Goal: Task Accomplishment & Management: Use online tool/utility

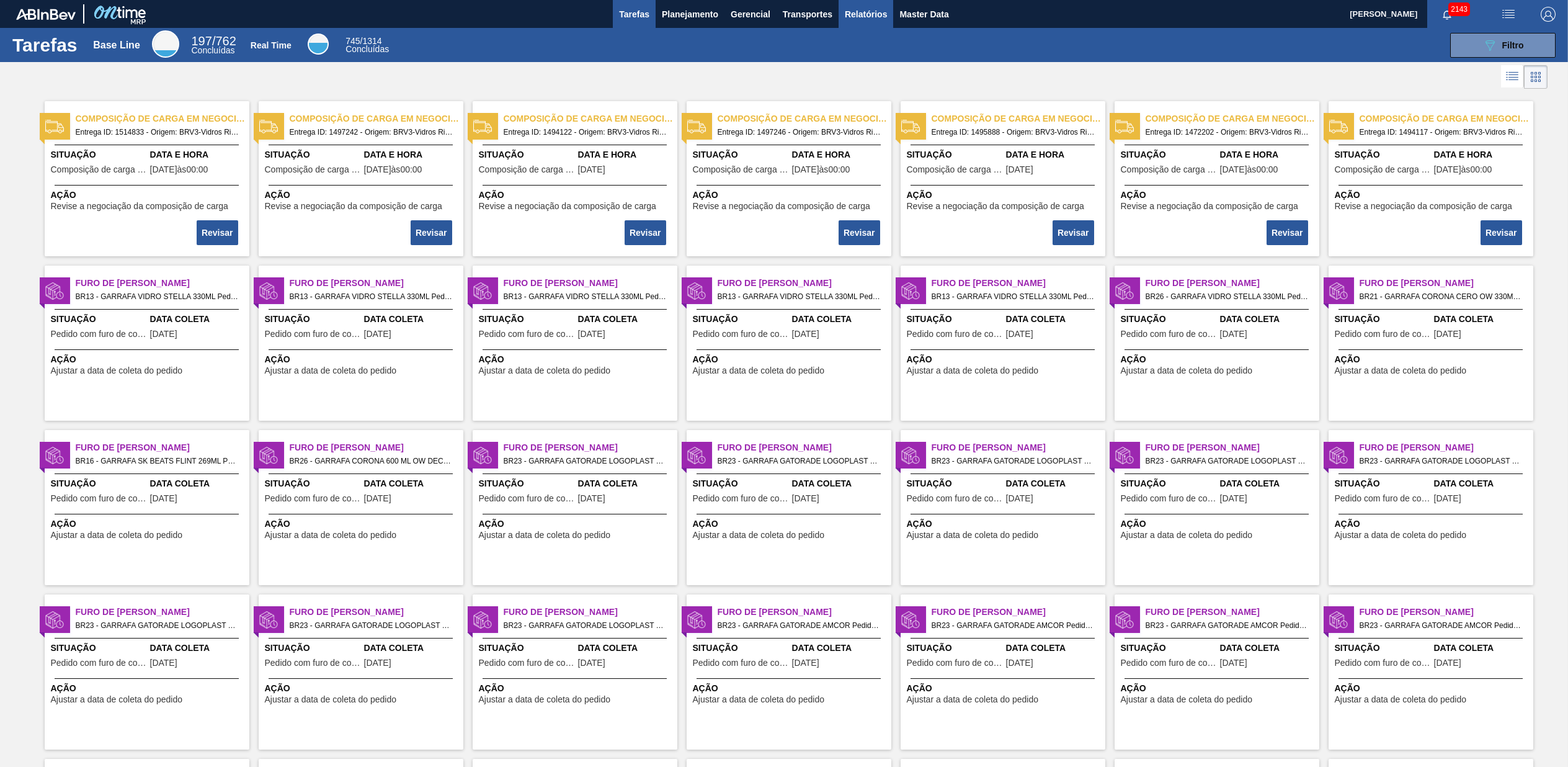
click at [871, 7] on span "Relatórios" at bounding box center [866, 14] width 42 height 15
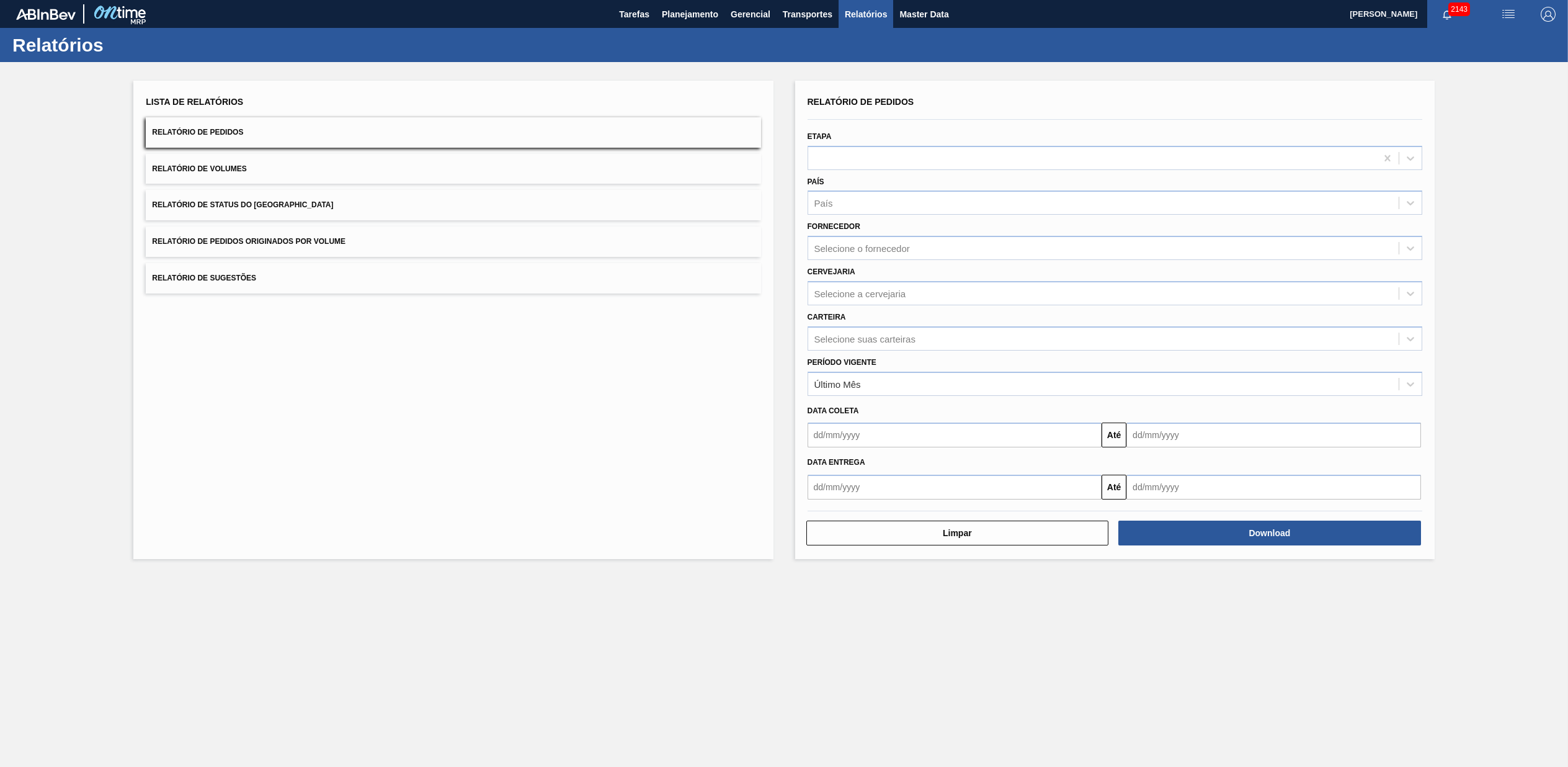
click at [247, 227] on button "Relatório de Pedidos Originados por Volume" at bounding box center [453, 241] width 614 height 31
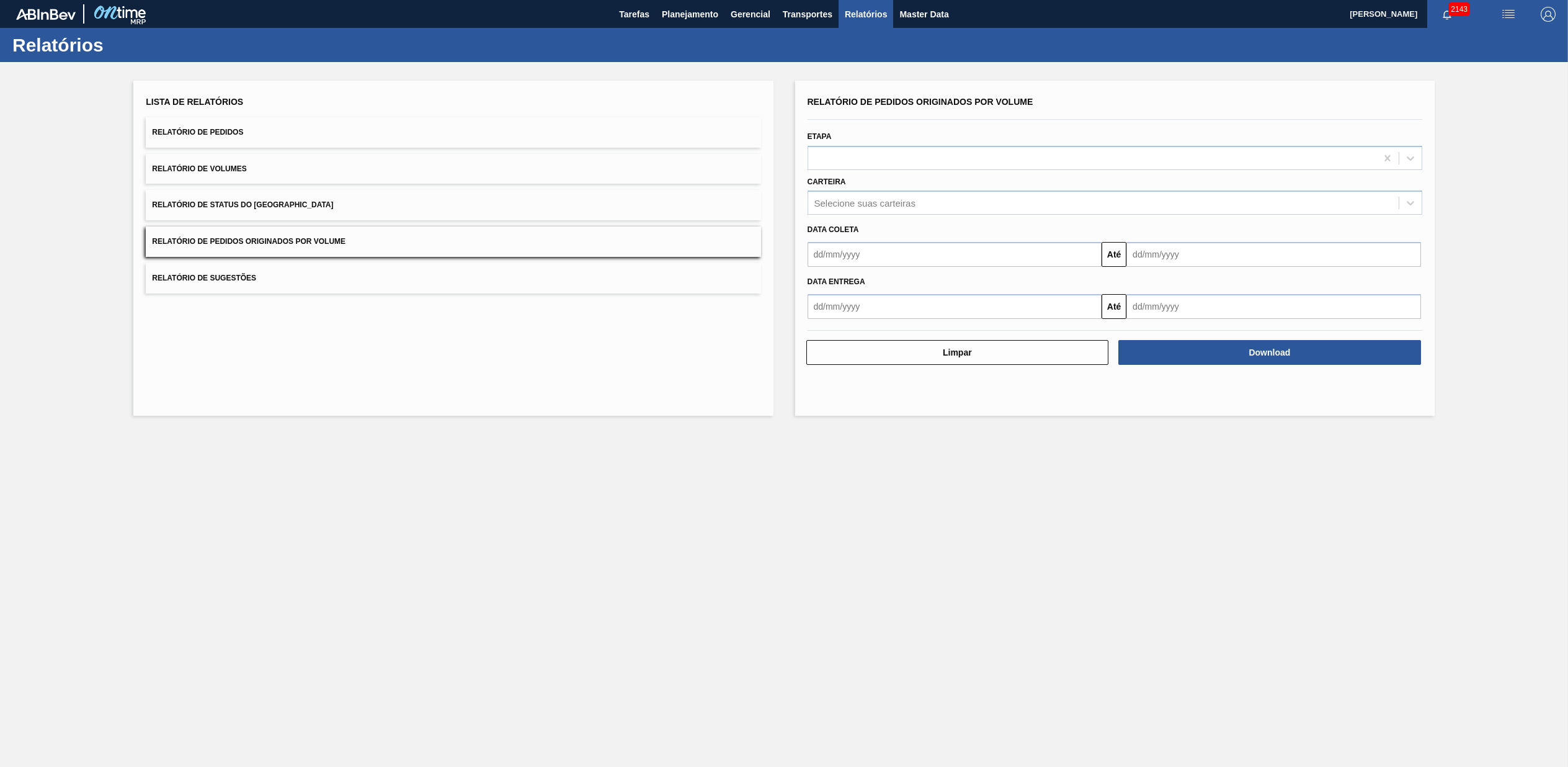
click at [921, 247] on input "text" at bounding box center [955, 254] width 295 height 25
type input "[DATE]"
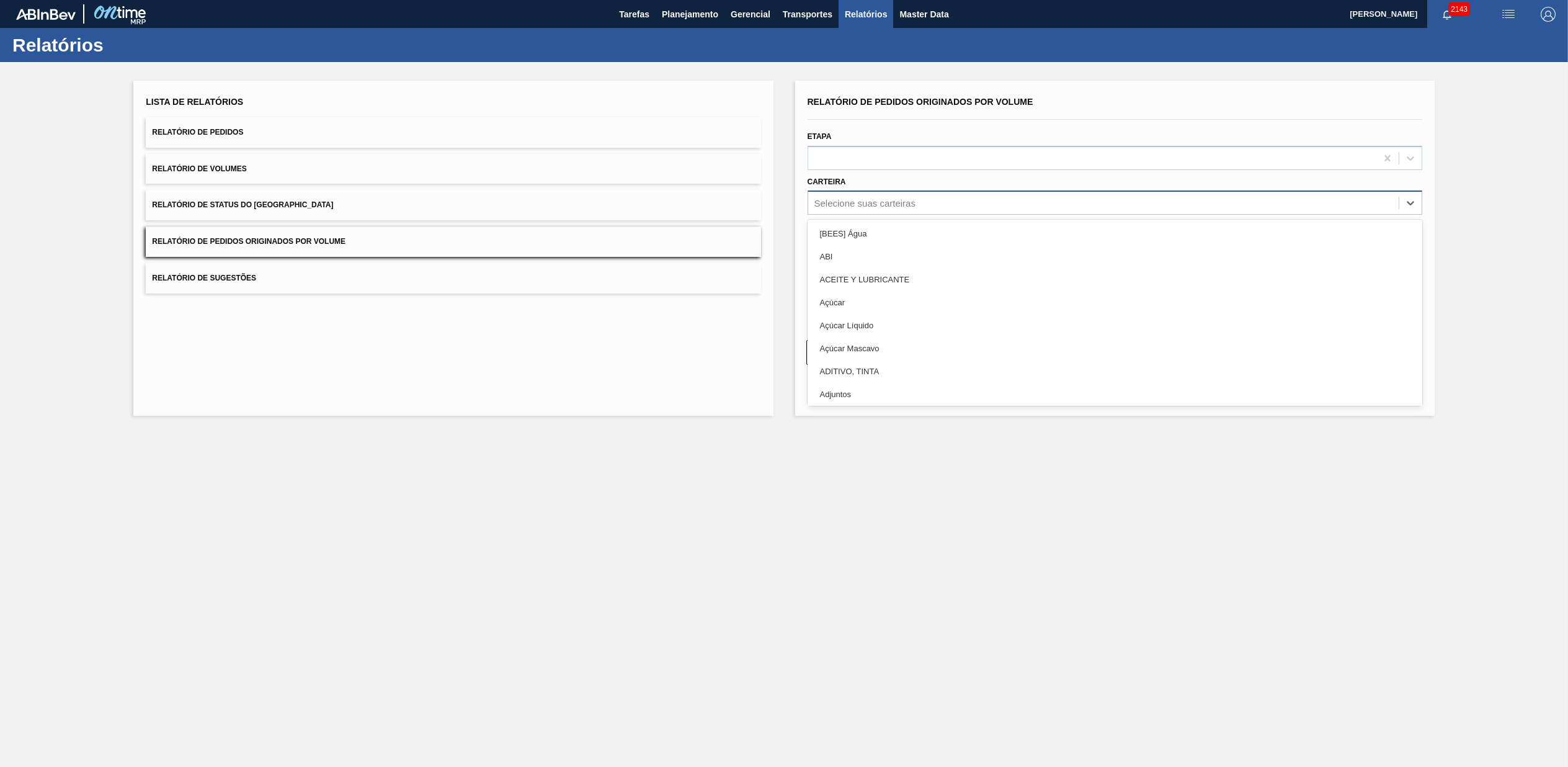
click at [971, 205] on div "Selecione suas carteiras" at bounding box center [1104, 203] width 590 height 18
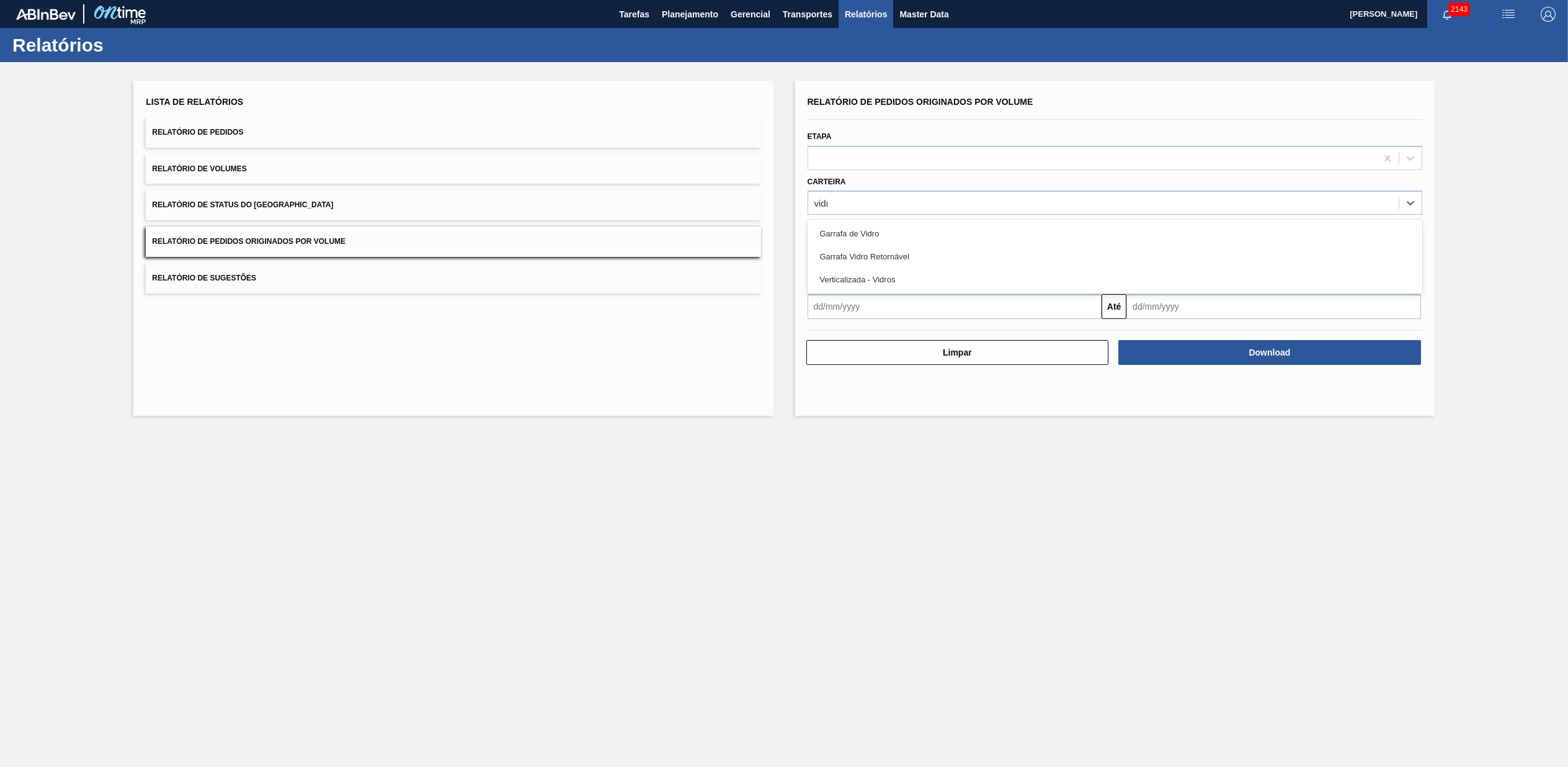
type input "vidro"
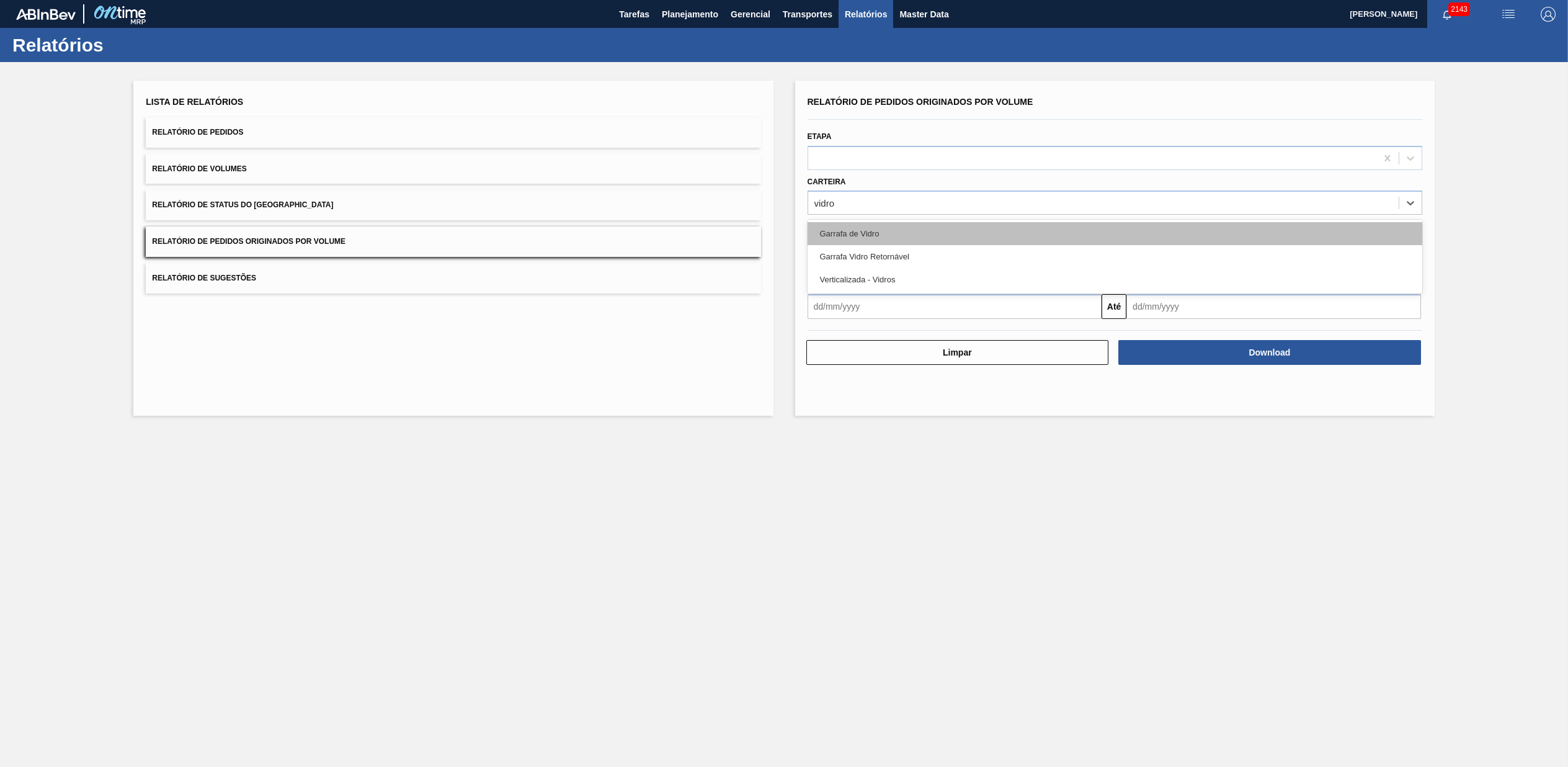
click at [820, 235] on div "Garrafa de Vidro" at bounding box center [1115, 234] width 614 height 23
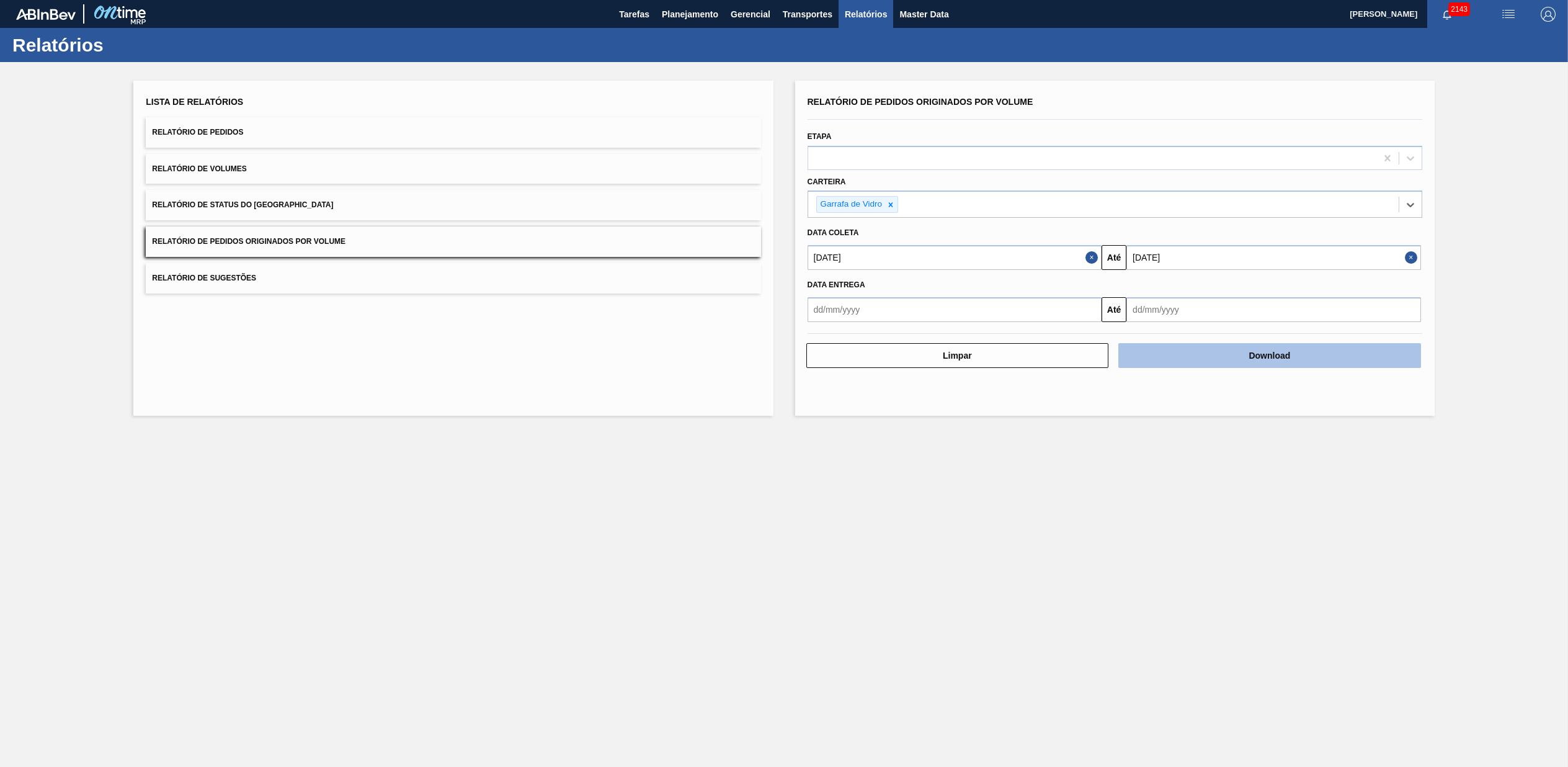
click at [1211, 358] on button "Download" at bounding box center [1270, 355] width 303 height 25
click at [688, 527] on main "Tarefas Planejamento Gerencial Transportes Relatórios Master Data [PERSON_NAME]…" at bounding box center [784, 383] width 1568 height 767
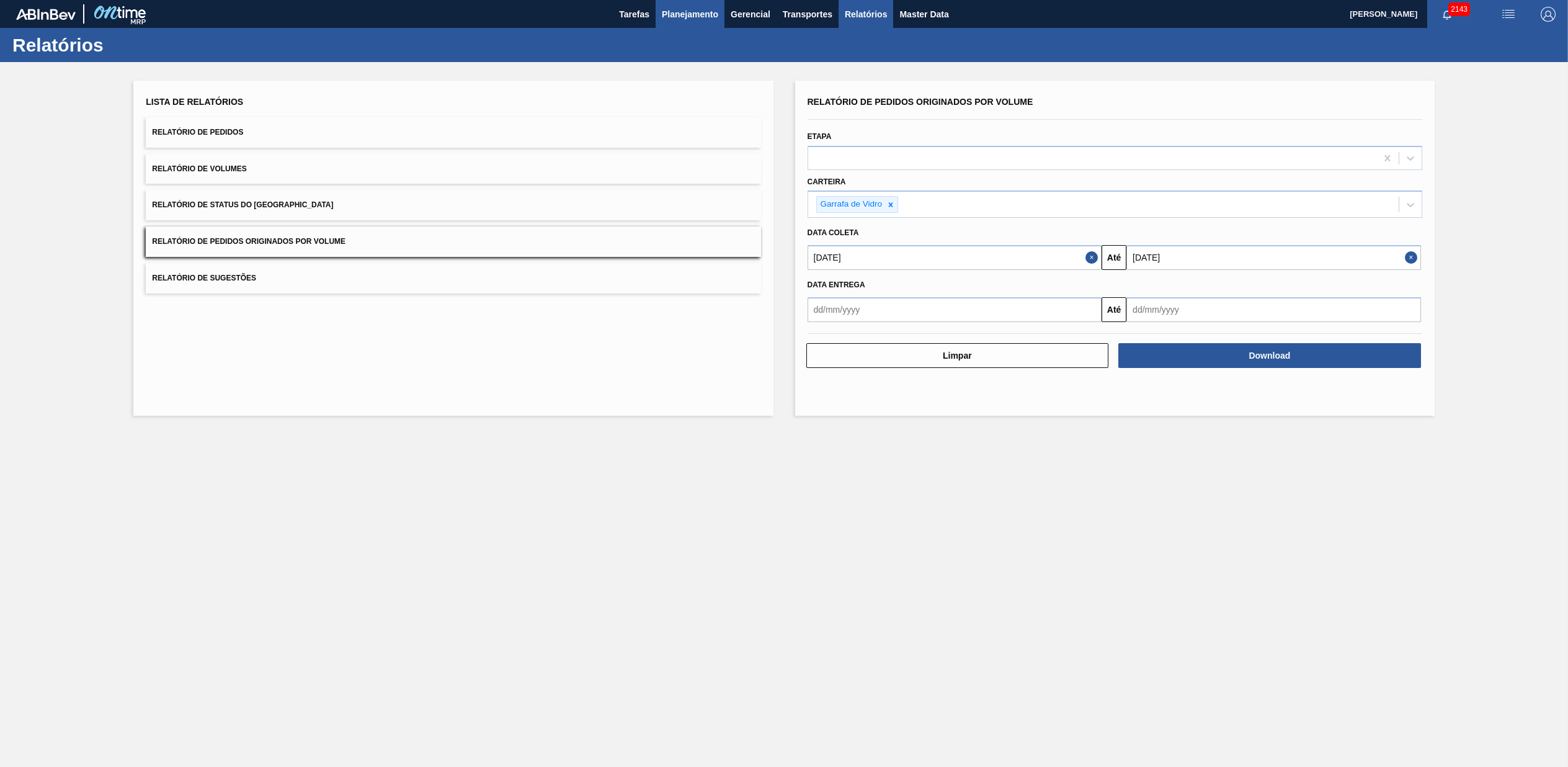
click at [677, 10] on span "Planejamento" at bounding box center [690, 14] width 56 height 15
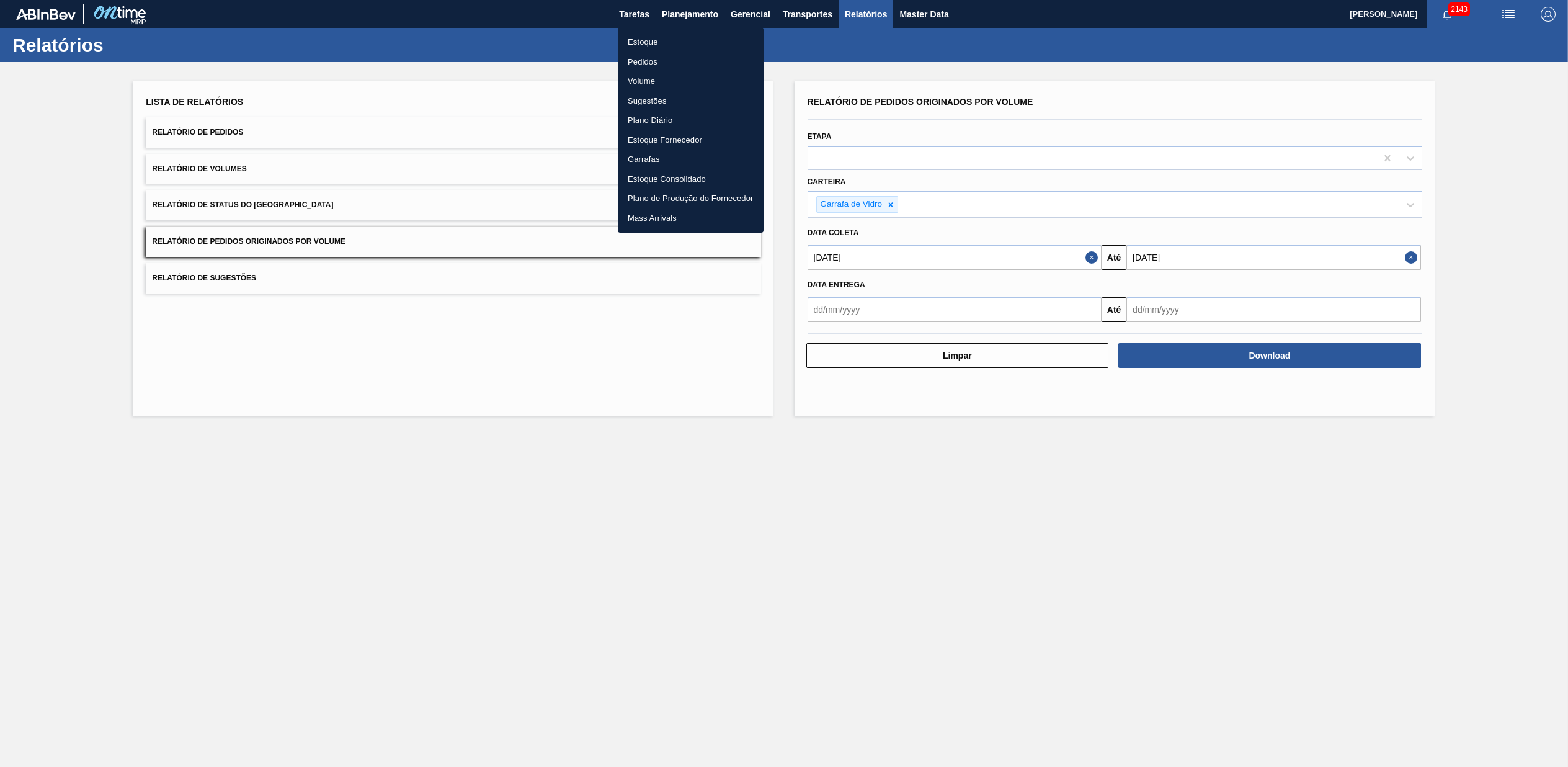
click at [654, 61] on li "Pedidos" at bounding box center [691, 62] width 146 height 20
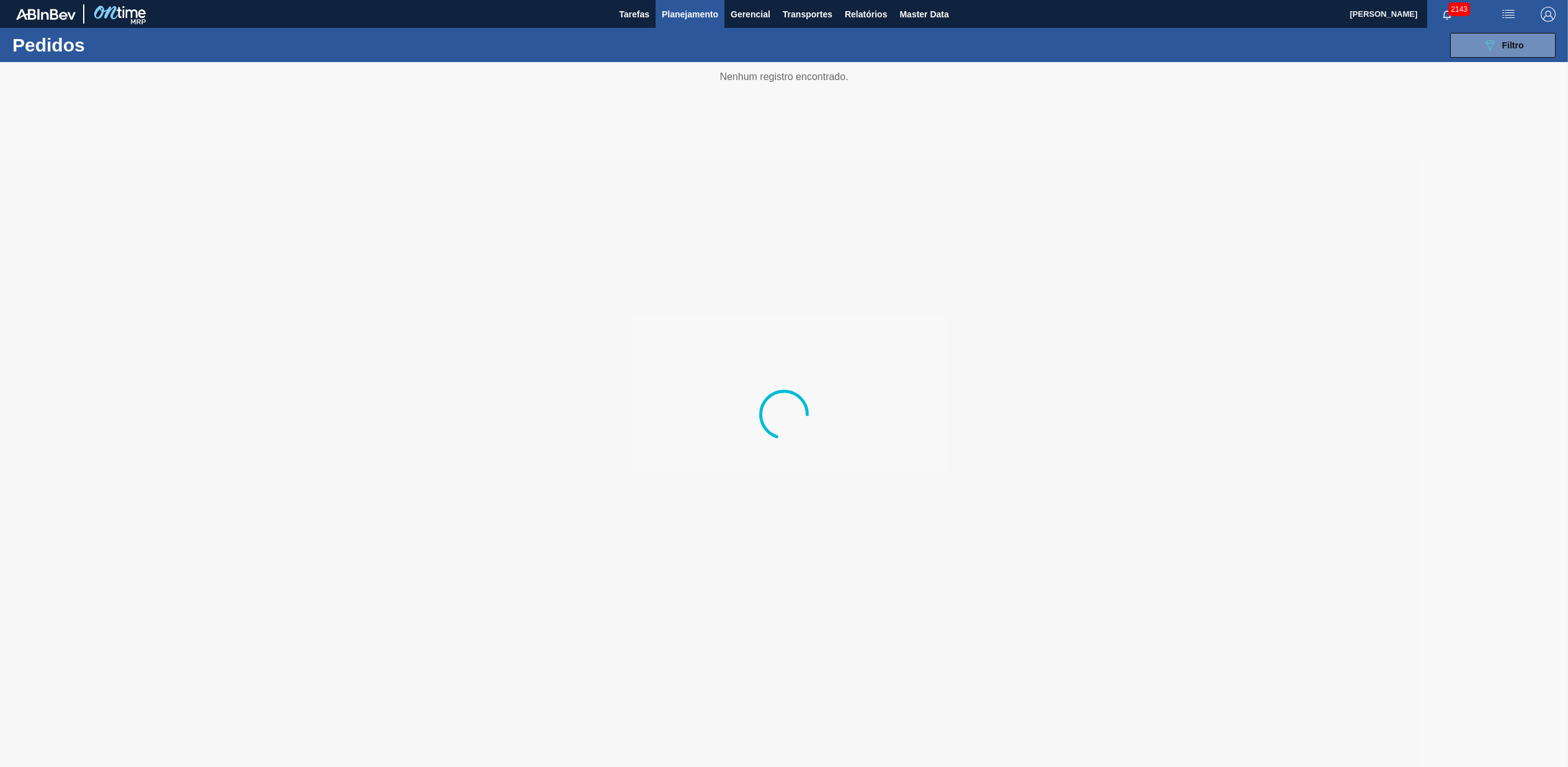
click at [1500, 31] on div "089F7B8B-B2A5-4AFE-B5C0-19BA573D28AC Filtro Código Pedido Portal Códido PO SAP …" at bounding box center [883, 46] width 1357 height 37
click at [1475, 54] on button "089F7B8B-B2A5-4AFE-B5C0-19BA573D28AC Filtro" at bounding box center [1503, 45] width 106 height 25
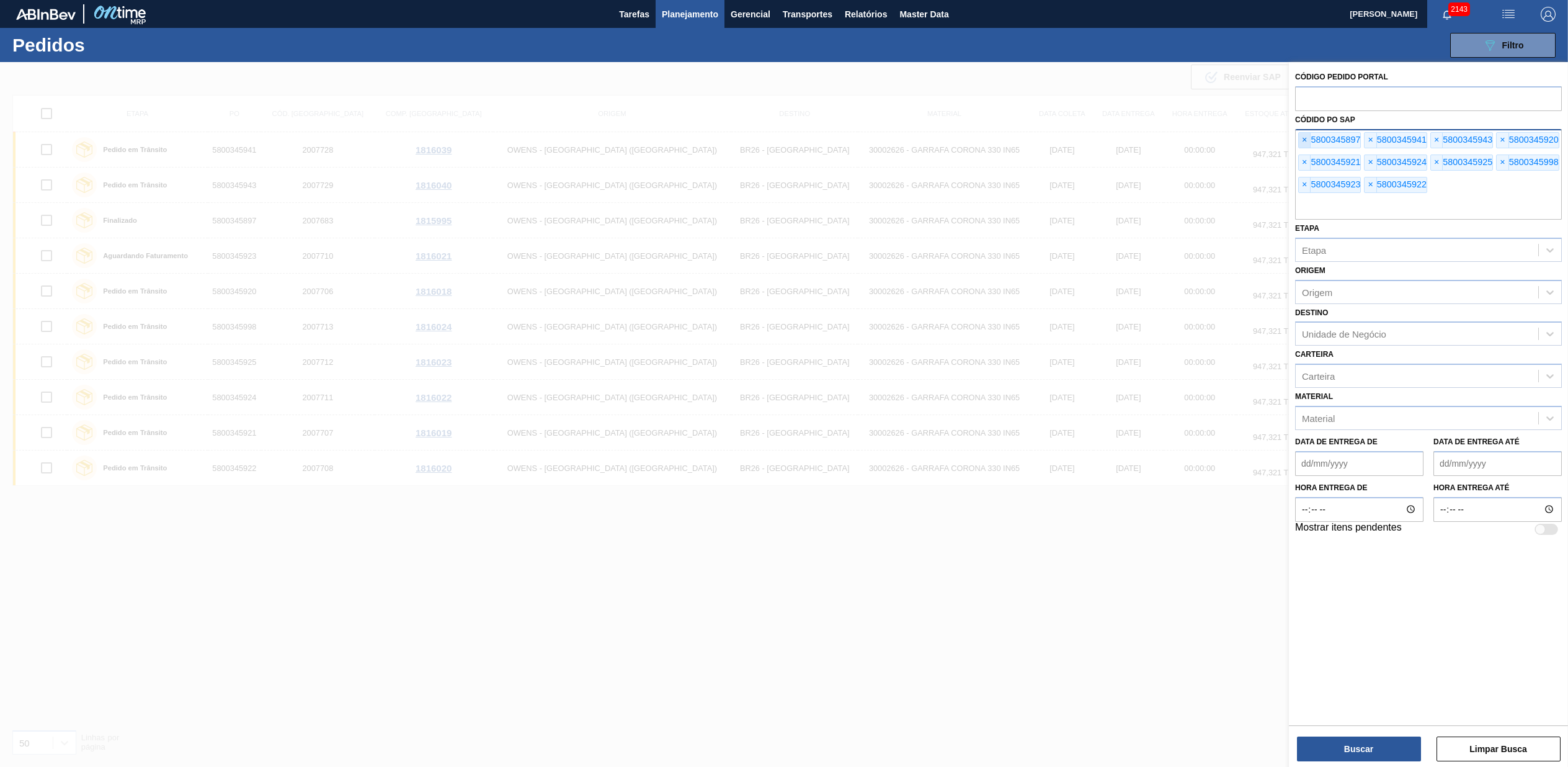
click at [1304, 140] on span "×" at bounding box center [1305, 140] width 12 height 15
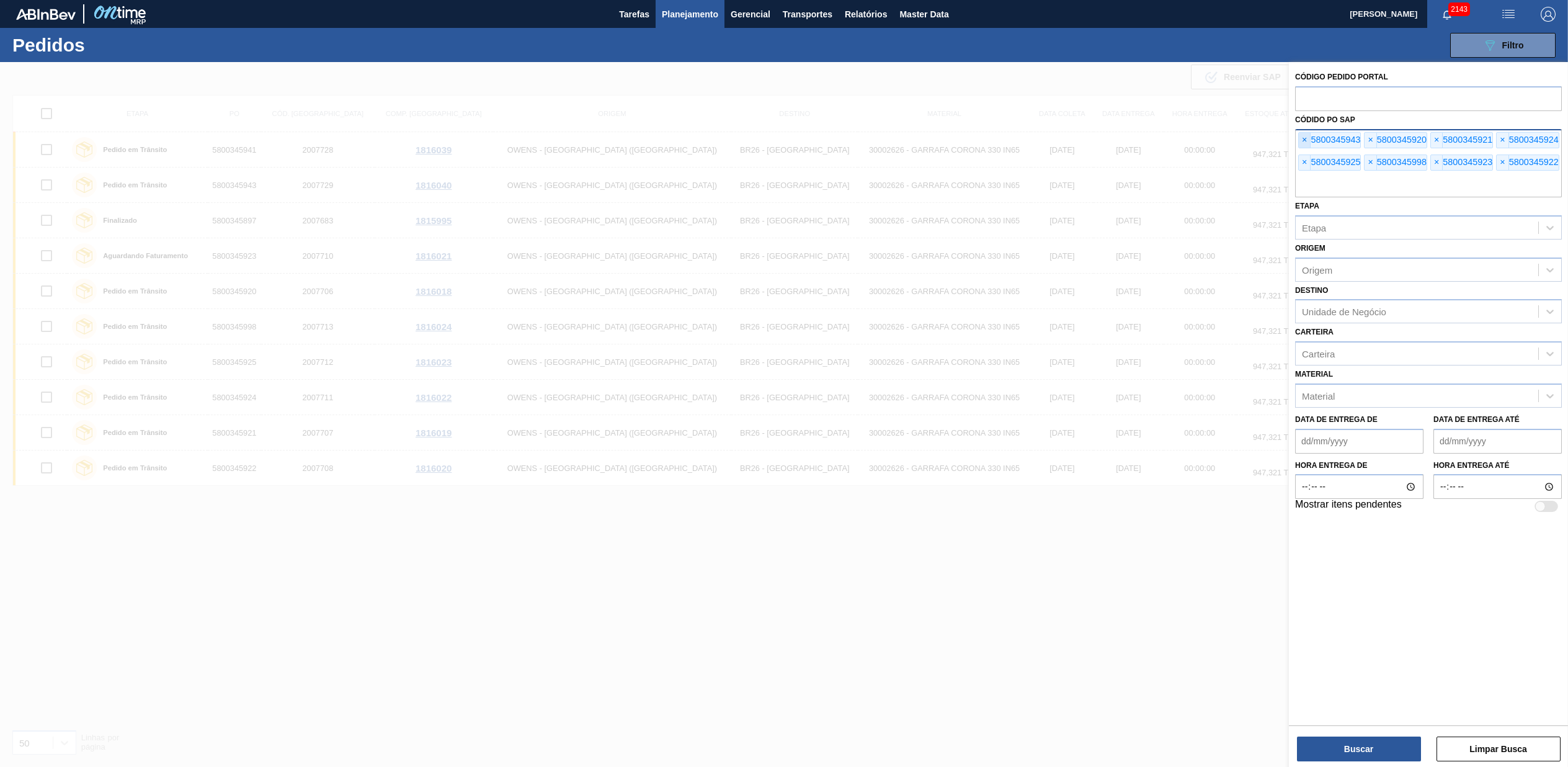
click at [1304, 140] on span "×" at bounding box center [1305, 140] width 12 height 15
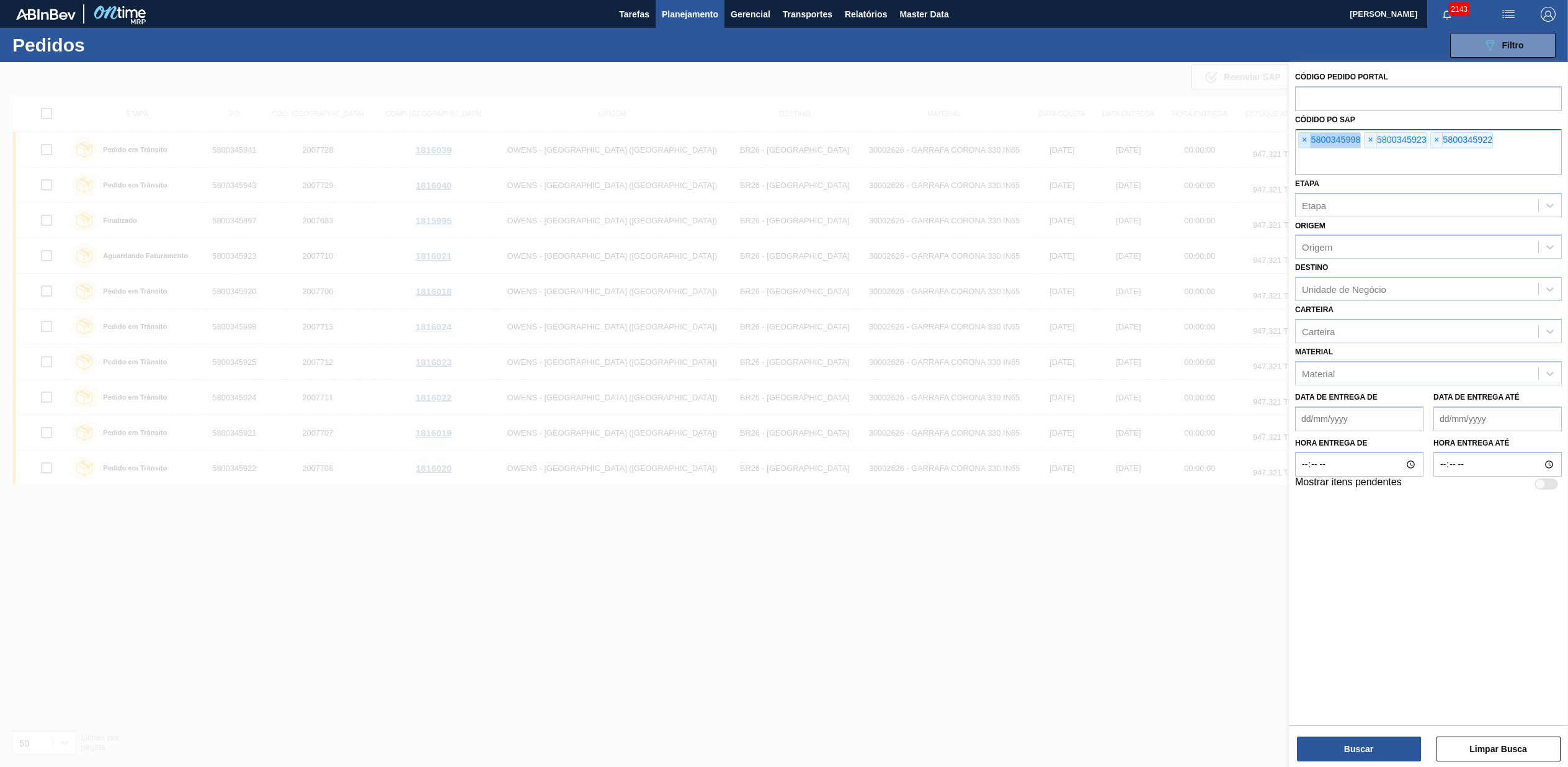
click at [1304, 140] on span "×" at bounding box center [1305, 140] width 12 height 15
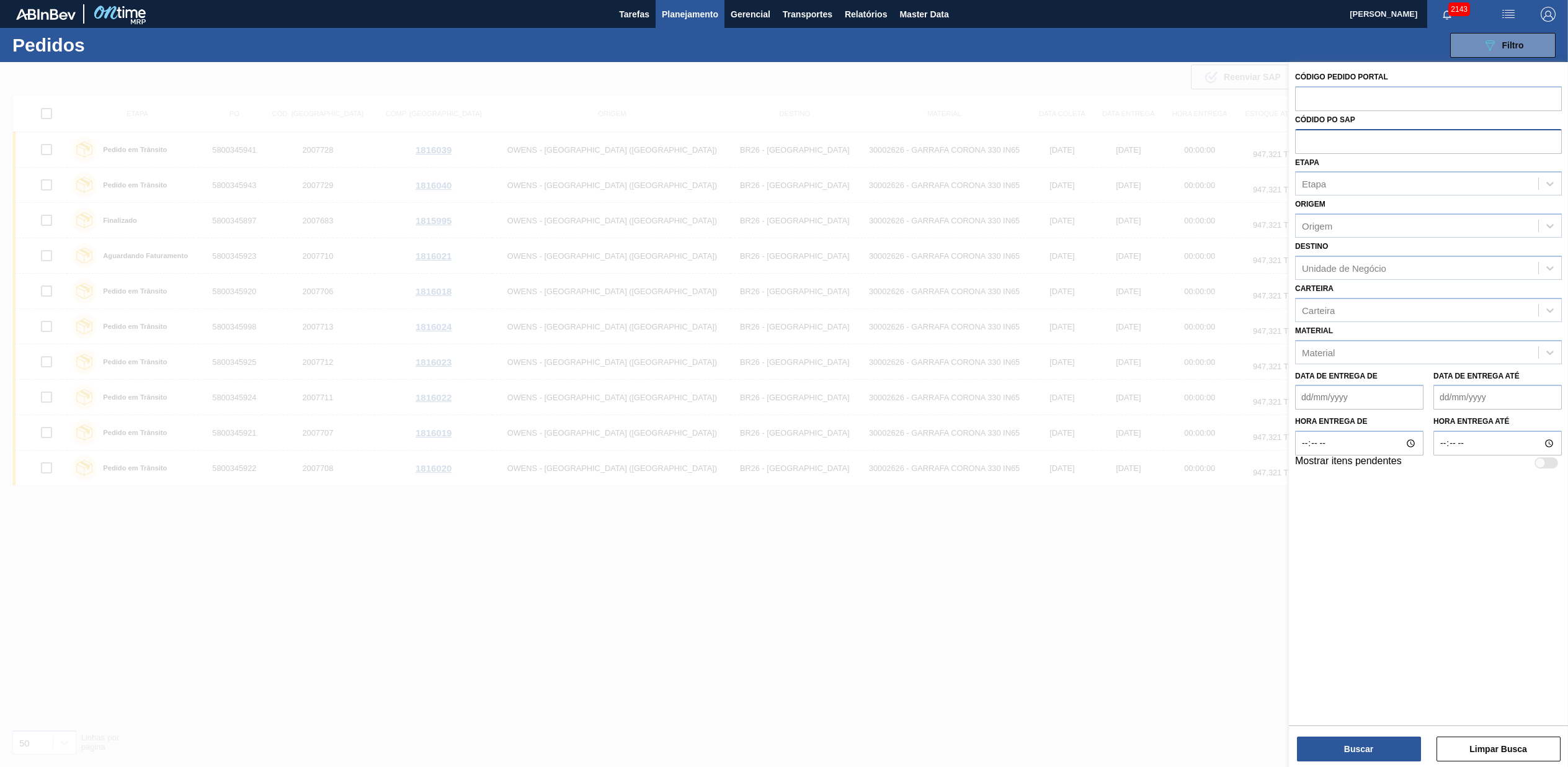
paste input "5800348445"
type input "5800348445"
click at [1332, 742] on button "Buscar" at bounding box center [1359, 748] width 124 height 25
